Goal: Find specific page/section: Find specific page/section

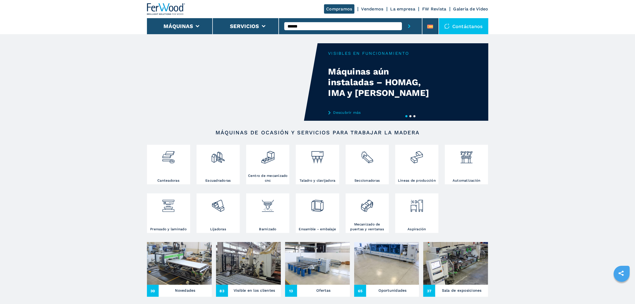
type input "******"
click at [402, 18] on button "submit-button" at bounding box center [409, 26] width 15 height 16
click at [308, 36] on div "005108" at bounding box center [344, 35] width 118 height 10
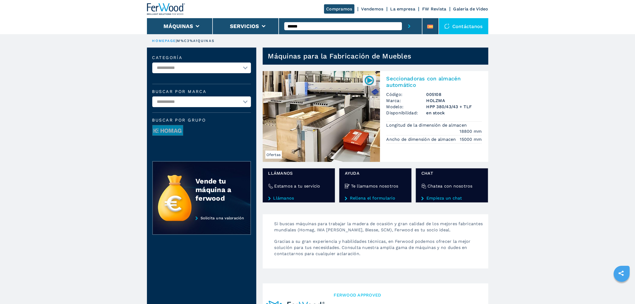
click at [325, 110] on img at bounding box center [321, 116] width 117 height 91
